Goal: Information Seeking & Learning: Find specific fact

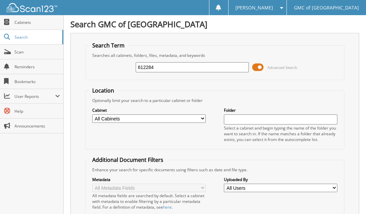
click at [168, 68] on input "612284" at bounding box center [193, 67] width 114 height 10
type input "612052"
click at [37, 197] on div "Close Cabinets Search Scan Reminders Bookmarks User Reports" at bounding box center [32, 114] width 64 height 199
